Goal: Task Accomplishment & Management: Complete application form

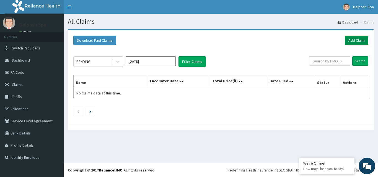
click at [358, 38] on link "Add Claim" at bounding box center [356, 40] width 24 height 9
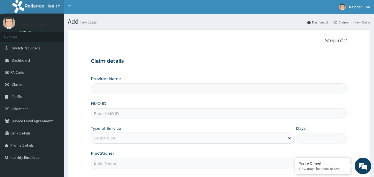
click at [172, 115] on input "HMO ID" at bounding box center [219, 113] width 256 height 11
type input "Delposh Fitness Place"
type input "1"
type input "l"
type input "LTI/10063/A"
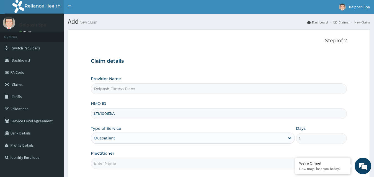
click at [173, 166] on input "Practitioner" at bounding box center [219, 163] width 256 height 11
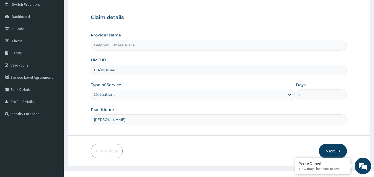
scroll to position [52, 0]
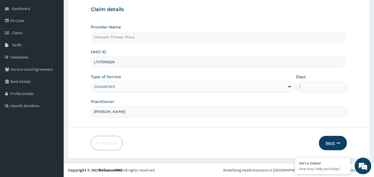
type input "CHINGY"
click at [337, 142] on icon "button" at bounding box center [338, 143] width 4 height 4
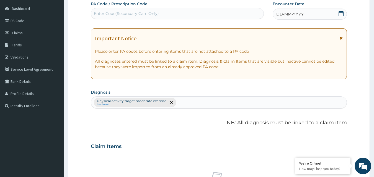
click at [165, 15] on div "Enter Code(Secondary Care Only)" at bounding box center [177, 13] width 173 height 9
paste input "PA/E7FEF4"
type input "PA/E7FEF4"
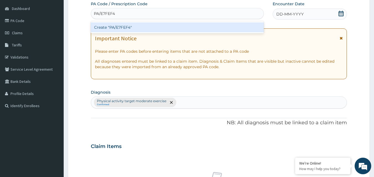
click at [160, 28] on div "Create "PA/E7FEF4"" at bounding box center [177, 27] width 173 height 10
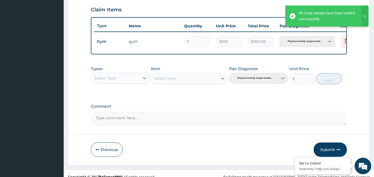
scroll to position [199, 0]
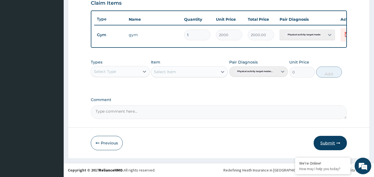
click at [327, 142] on button "Submit" at bounding box center [329, 143] width 33 height 14
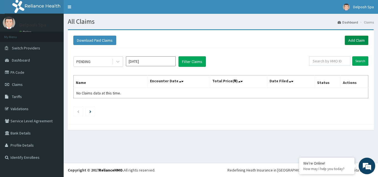
click at [354, 41] on link "Add Claim" at bounding box center [356, 40] width 24 height 9
click at [114, 63] on div at bounding box center [118, 62] width 10 height 10
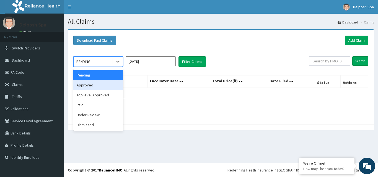
click at [107, 81] on div "Approved" at bounding box center [98, 85] width 50 height 10
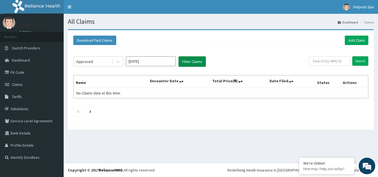
click at [192, 59] on button "Filter Claims" at bounding box center [191, 61] width 27 height 11
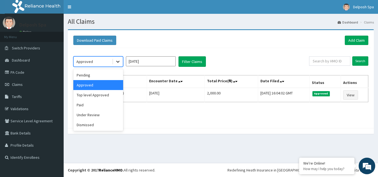
click at [116, 61] on icon at bounding box center [118, 62] width 6 height 6
click at [103, 100] on div "Paid" at bounding box center [98, 105] width 50 height 10
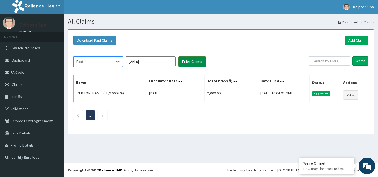
click at [189, 61] on button "Filter Claims" at bounding box center [191, 61] width 27 height 11
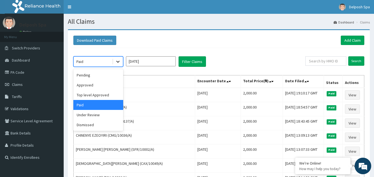
click at [118, 61] on icon at bounding box center [118, 62] width 6 height 6
click at [107, 84] on div "Approved" at bounding box center [98, 85] width 50 height 10
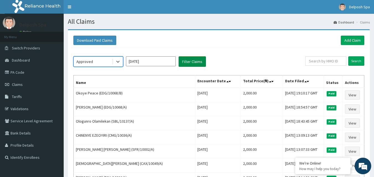
click at [180, 64] on button "Filter Claims" at bounding box center [191, 61] width 27 height 11
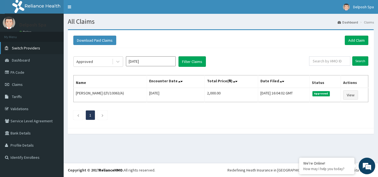
click at [38, 50] on span "Switch Providers" at bounding box center [26, 48] width 28 height 5
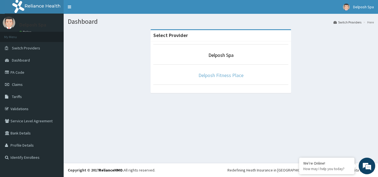
click at [232, 76] on link "Delposh Fitness Place" at bounding box center [220, 75] width 45 height 6
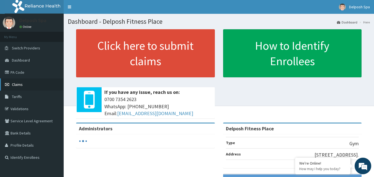
click at [19, 86] on span "Claims" at bounding box center [17, 84] width 11 height 5
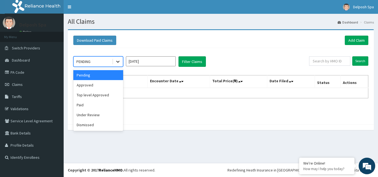
click at [118, 62] on icon at bounding box center [117, 62] width 3 height 2
click at [111, 84] on div "Approved" at bounding box center [98, 85] width 50 height 10
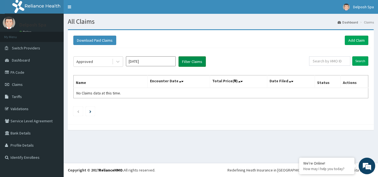
click at [198, 62] on button "Filter Claims" at bounding box center [191, 61] width 27 height 11
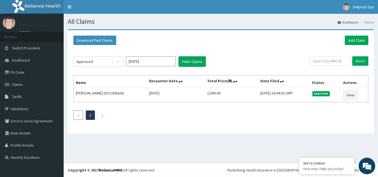
click at [80, 116] on li at bounding box center [78, 115] width 10 height 9
click at [99, 115] on li at bounding box center [103, 115] width 10 height 9
click at [88, 117] on li "1" at bounding box center [90, 115] width 9 height 9
click at [117, 61] on icon at bounding box center [117, 62] width 3 height 2
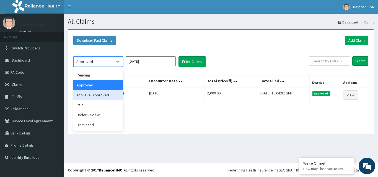
click at [105, 95] on div "Top level Approved" at bounding box center [98, 95] width 50 height 10
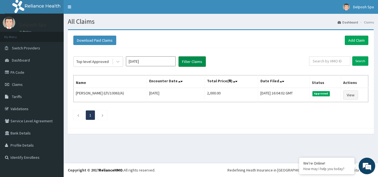
click at [196, 63] on button "Filter Claims" at bounding box center [191, 61] width 27 height 11
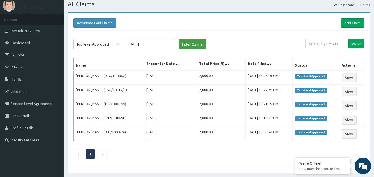
scroll to position [17, 0]
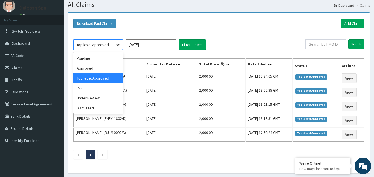
click at [116, 45] on icon at bounding box center [118, 45] width 6 height 6
click at [109, 68] on div "Approved" at bounding box center [98, 68] width 50 height 10
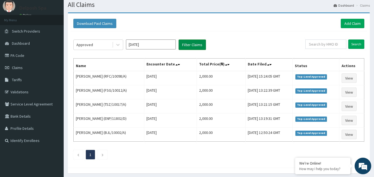
click at [188, 45] on button "Filter Claims" at bounding box center [191, 45] width 27 height 11
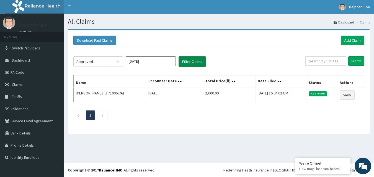
scroll to position [0, 0]
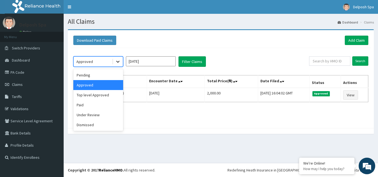
click at [118, 61] on icon at bounding box center [118, 62] width 6 height 6
click at [104, 94] on div "Top level Approved" at bounding box center [98, 95] width 50 height 10
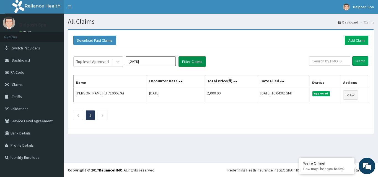
click at [185, 60] on button "Filter Claims" at bounding box center [191, 61] width 27 height 11
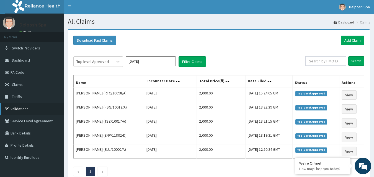
click at [39, 107] on link "Validations" at bounding box center [32, 109] width 64 height 12
